Goal: Transaction & Acquisition: Purchase product/service

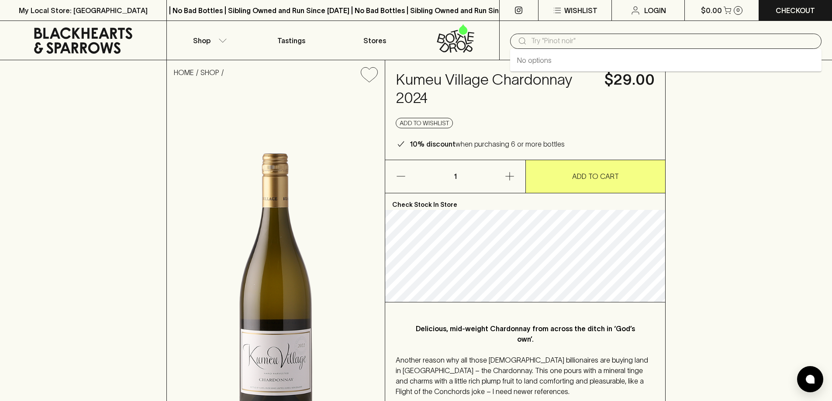
click at [553, 42] on input "text" at bounding box center [672, 41] width 283 height 14
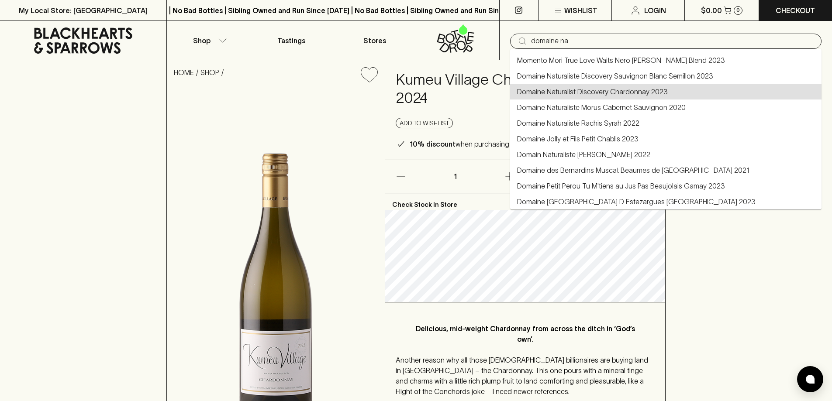
type input "Domaine Naturalist Discovery Chardonnay 2023"
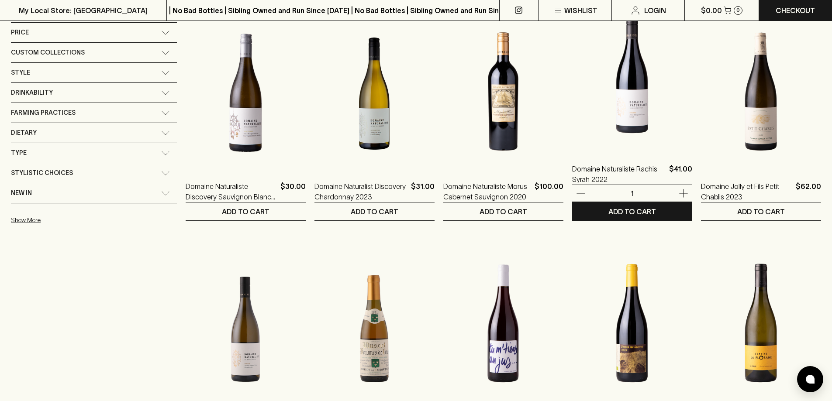
scroll to position [218, 0]
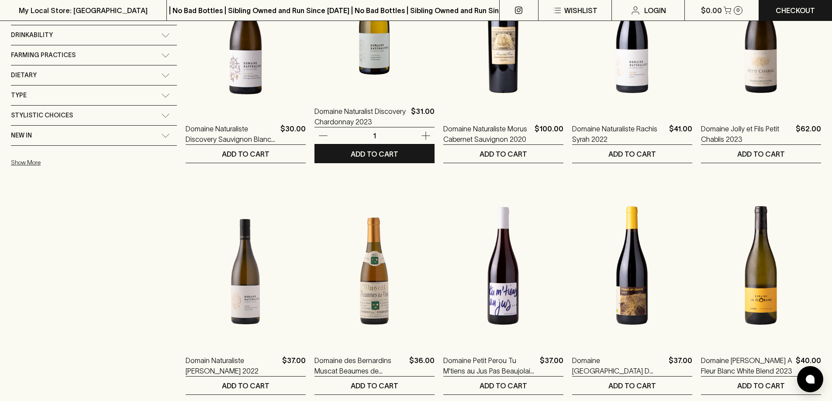
click at [328, 83] on img at bounding box center [374, 16] width 120 height 153
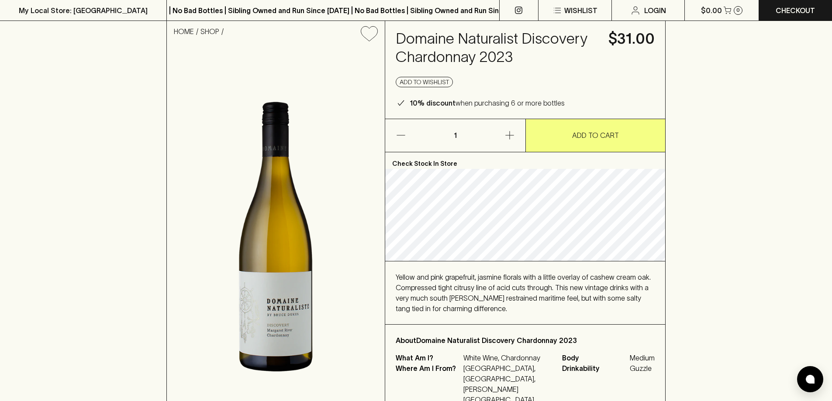
scroll to position [87, 0]
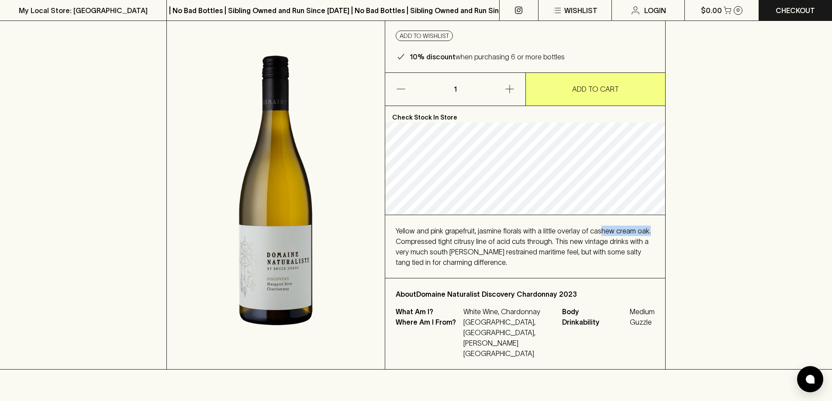
drag, startPoint x: 598, startPoint y: 232, endPoint x: 644, endPoint y: 229, distance: 46.0
click at [644, 229] on div "Yellow and pink grapefruit, jasmine florals with a little overlay of cashew cre…" at bounding box center [525, 247] width 259 height 42
click at [656, 235] on div "Yellow and pink grapefruit, jasmine florals with a little overlay of cashew cre…" at bounding box center [525, 246] width 280 height 63
